Goal: Transaction & Acquisition: Purchase product/service

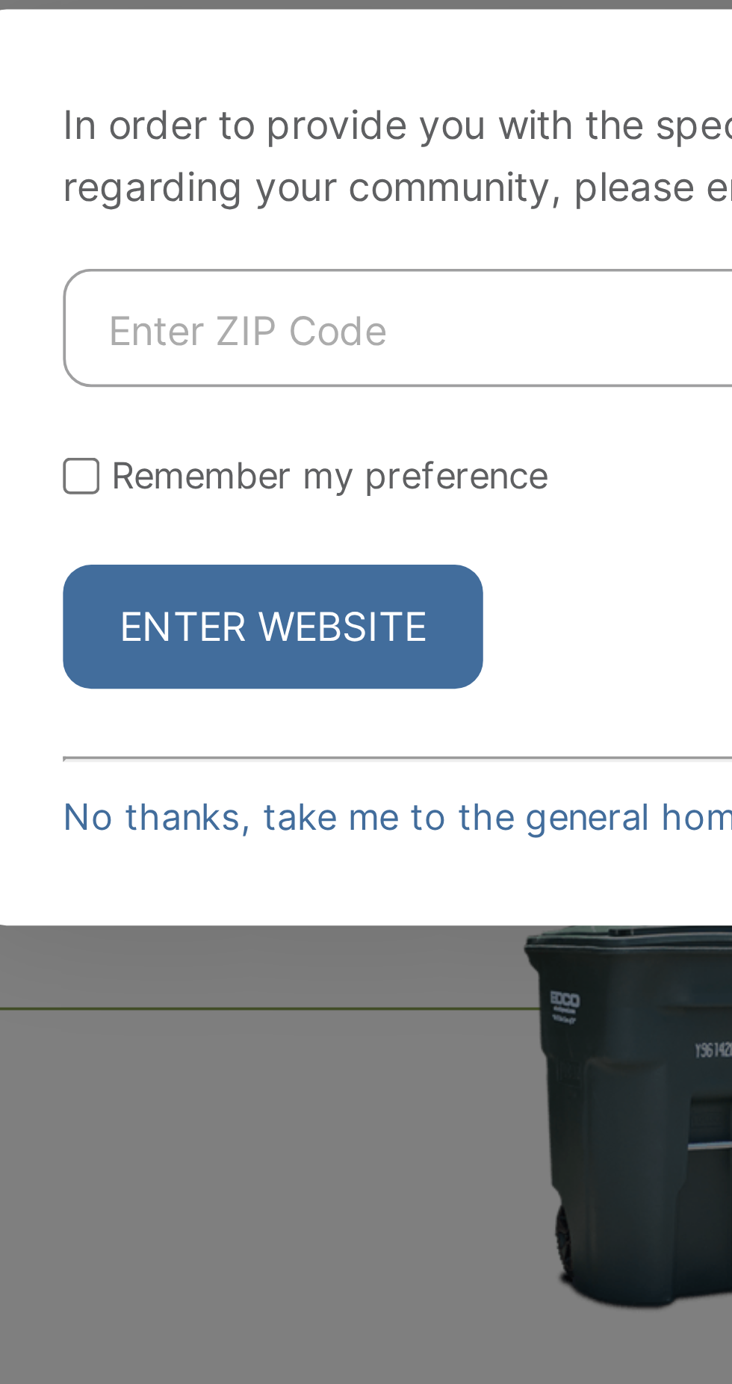
click at [325, 626] on div "In order to provide you with the specific service information regarding your co…" at bounding box center [366, 692] width 732 height 1384
click at [228, 790] on link "No thanks, take me to the general homepage >" at bounding box center [309, 784] width 215 height 11
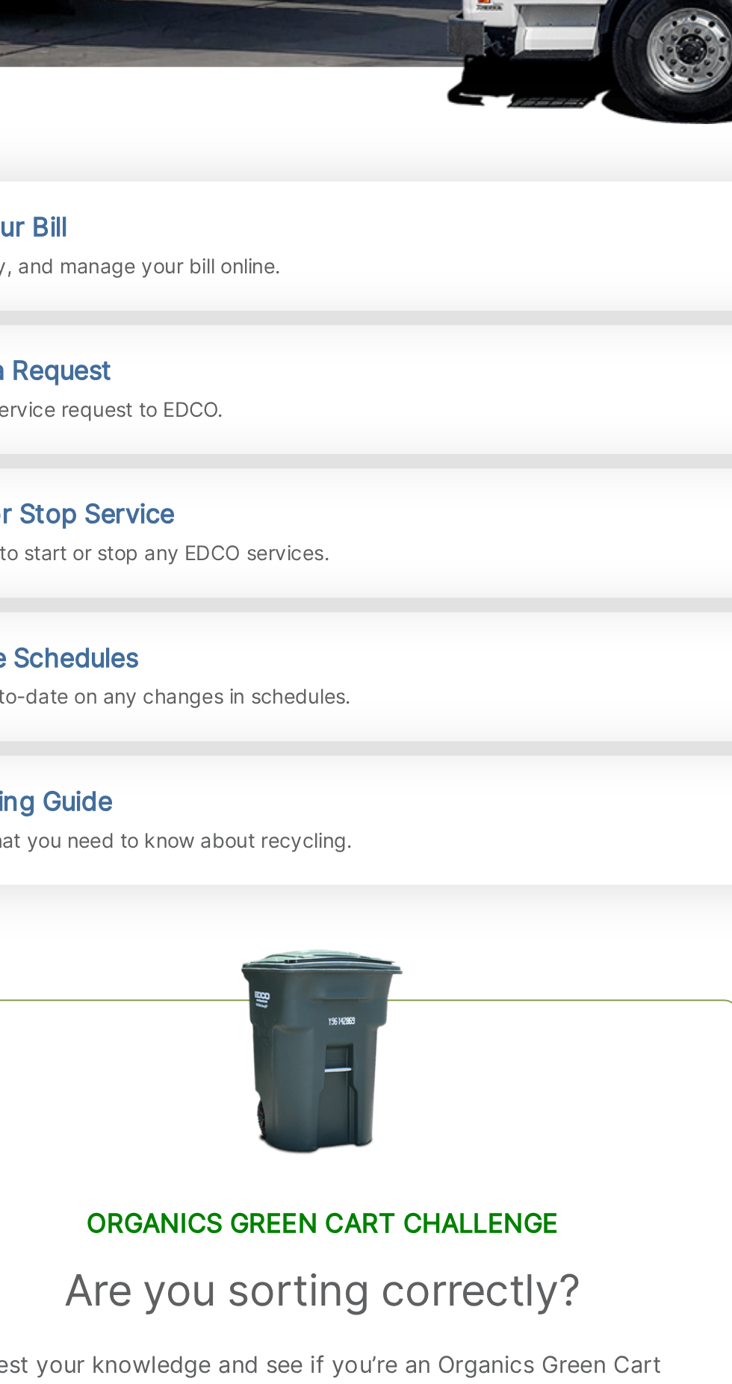
scroll to position [7, 0]
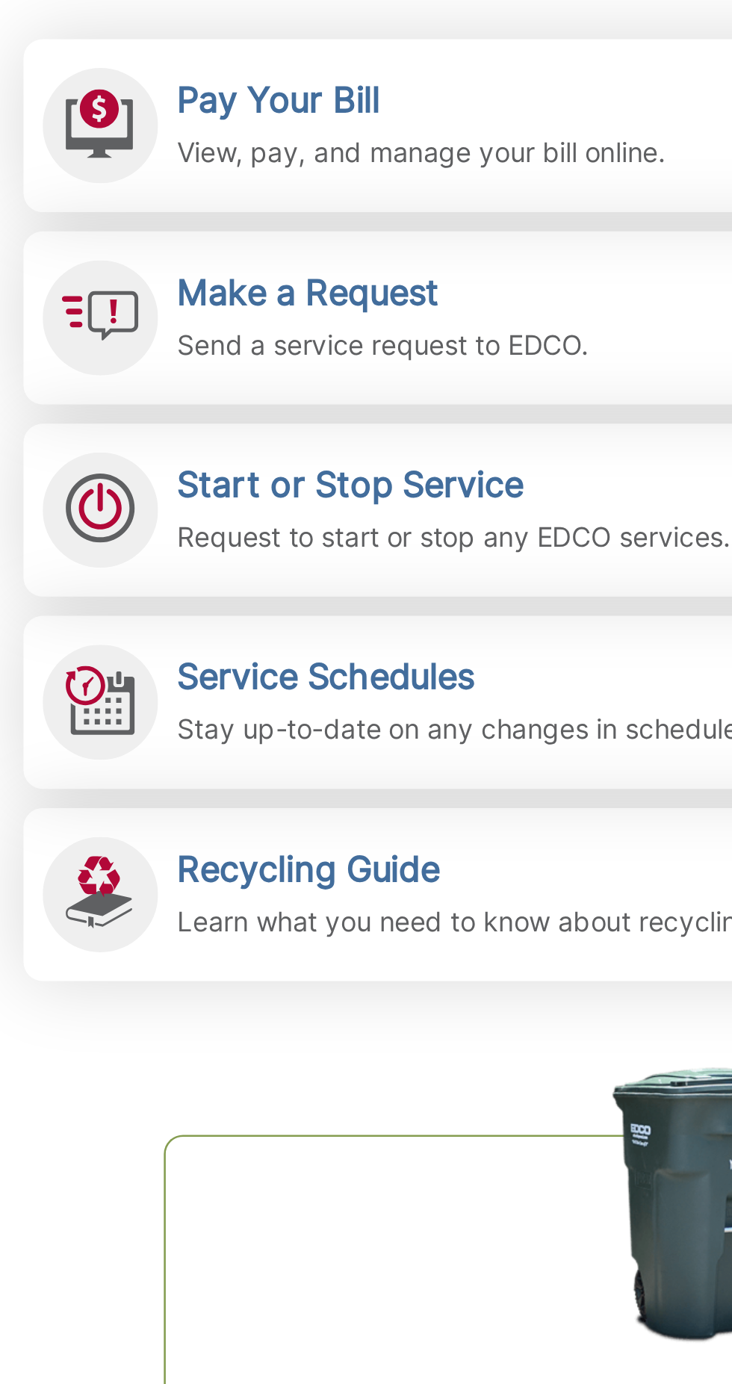
click at [228, 434] on div "Pay Your Bill View, pay, and manage your bill online." at bounding box center [250, 436] width 190 height 37
click at [220, 445] on p "View, pay, and manage your bill online." at bounding box center [250, 446] width 190 height 16
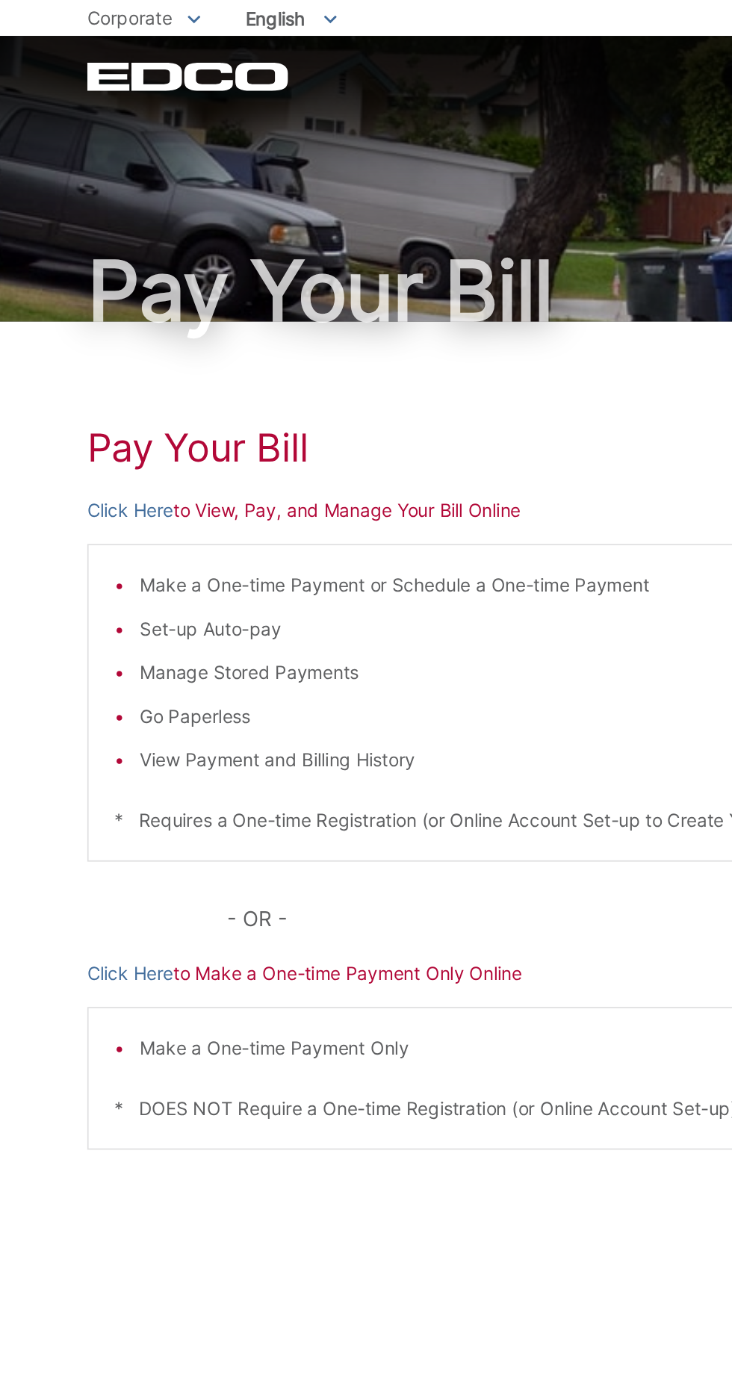
click at [261, 305] on p "Click Here to View, Pay, and Manage Your Bill Online" at bounding box center [366, 296] width 542 height 16
click at [273, 301] on p "Click Here to View, Pay, and Manage Your Bill Online" at bounding box center [366, 296] width 542 height 16
click at [237, 257] on h1 "Pay Your Bill" at bounding box center [366, 259] width 542 height 27
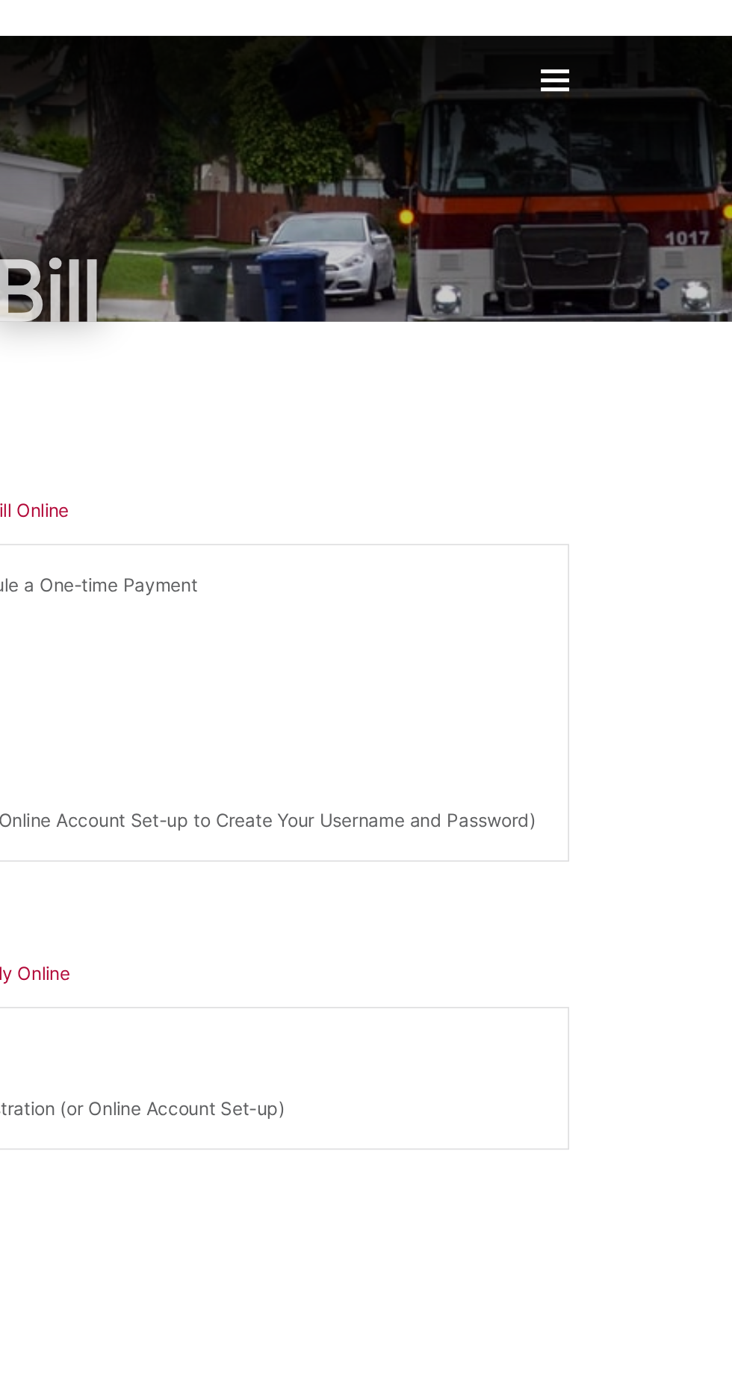
click at [628, 47] on div at bounding box center [629, 47] width 16 height 2
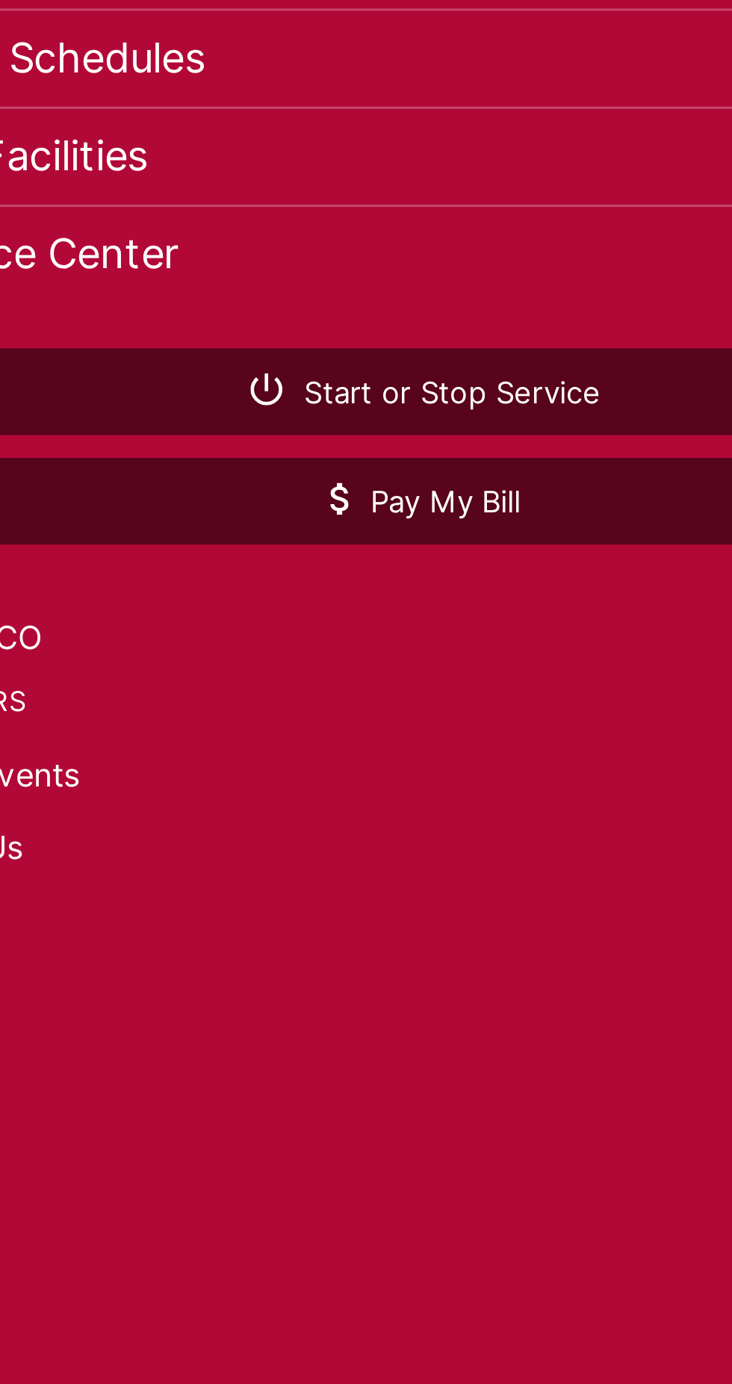
click at [552, 337] on span "Pay My Bill" at bounding box center [531, 329] width 63 height 13
